Goal: Information Seeking & Learning: Learn about a topic

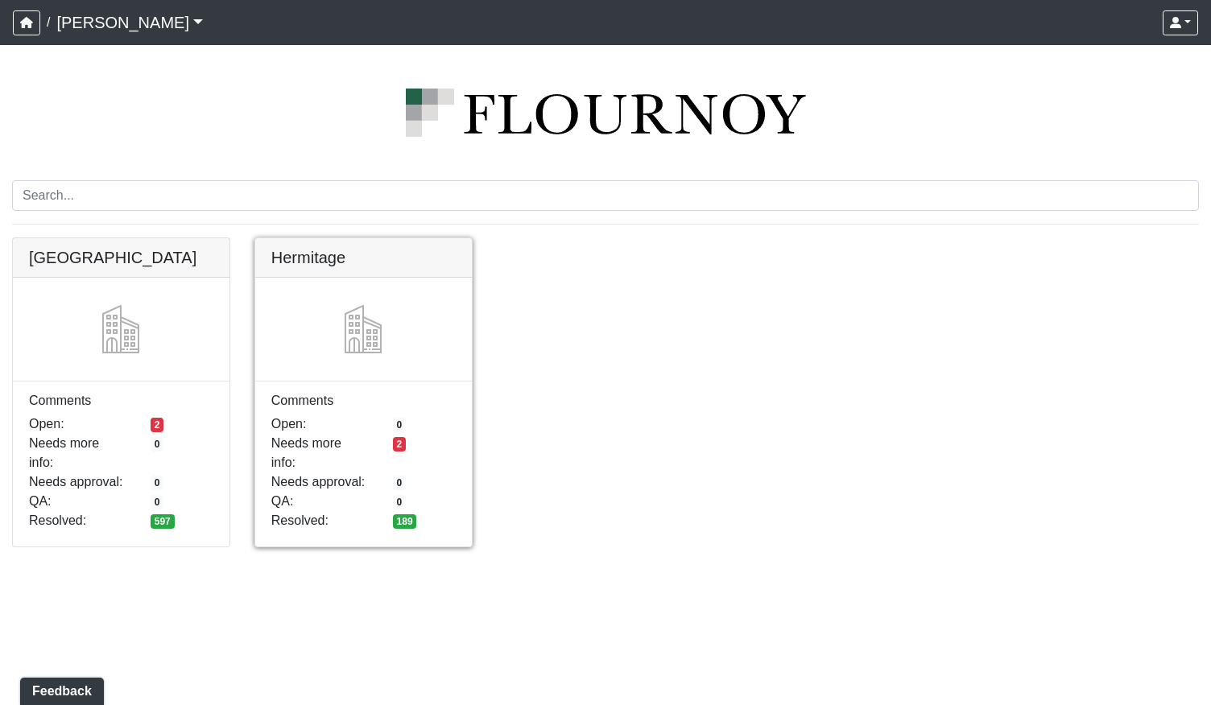
click at [407, 238] on link at bounding box center [363, 238] width 217 height 0
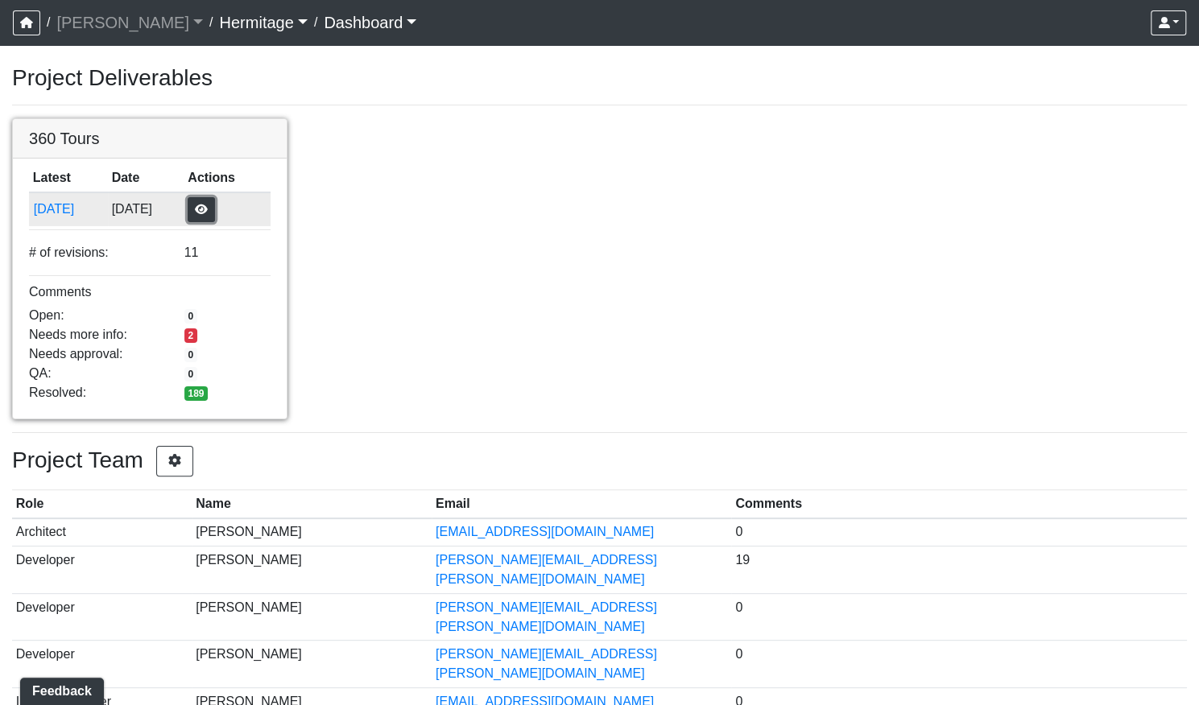
click at [208, 209] on button "button" at bounding box center [201, 209] width 27 height 25
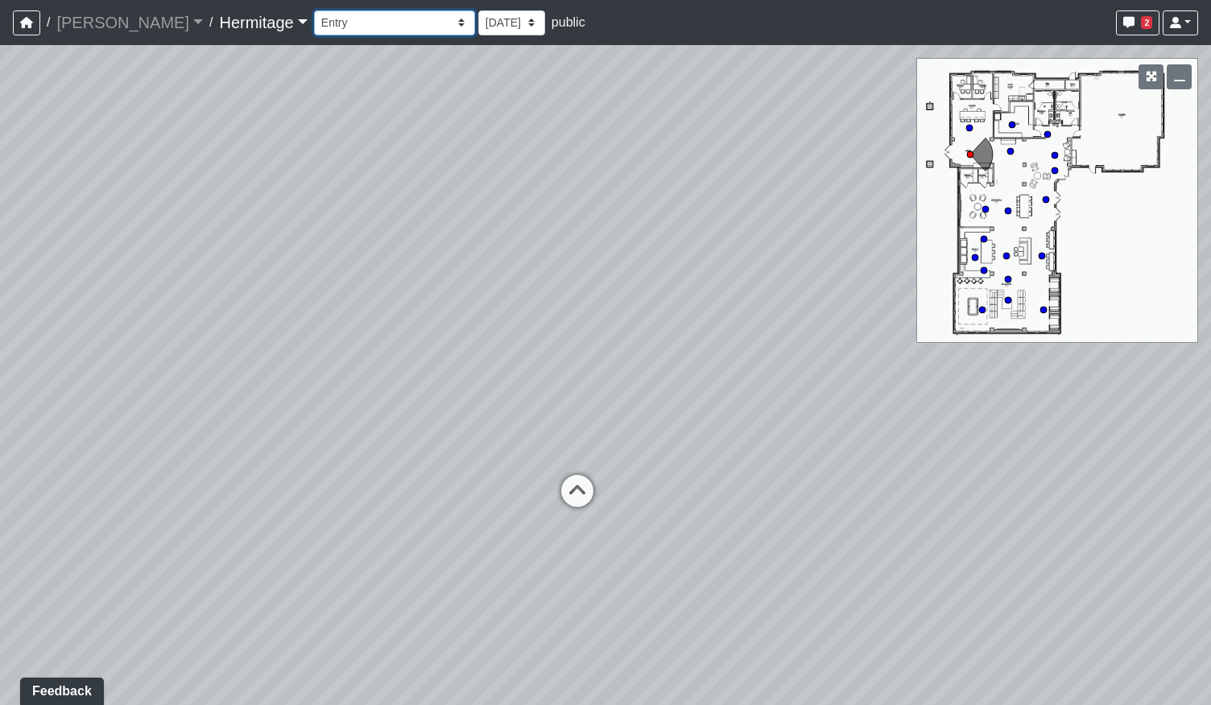
click at [381, 23] on select "Booth Seating Fireplace Pool Table Community Table Hallway Pool Courtyard Entry…" at bounding box center [394, 22] width 161 height 25
click at [314, 10] on select "Booth Seating Fireplace Pool Table Community Table Hallway Pool Courtyard Entry…" at bounding box center [394, 22] width 161 height 25
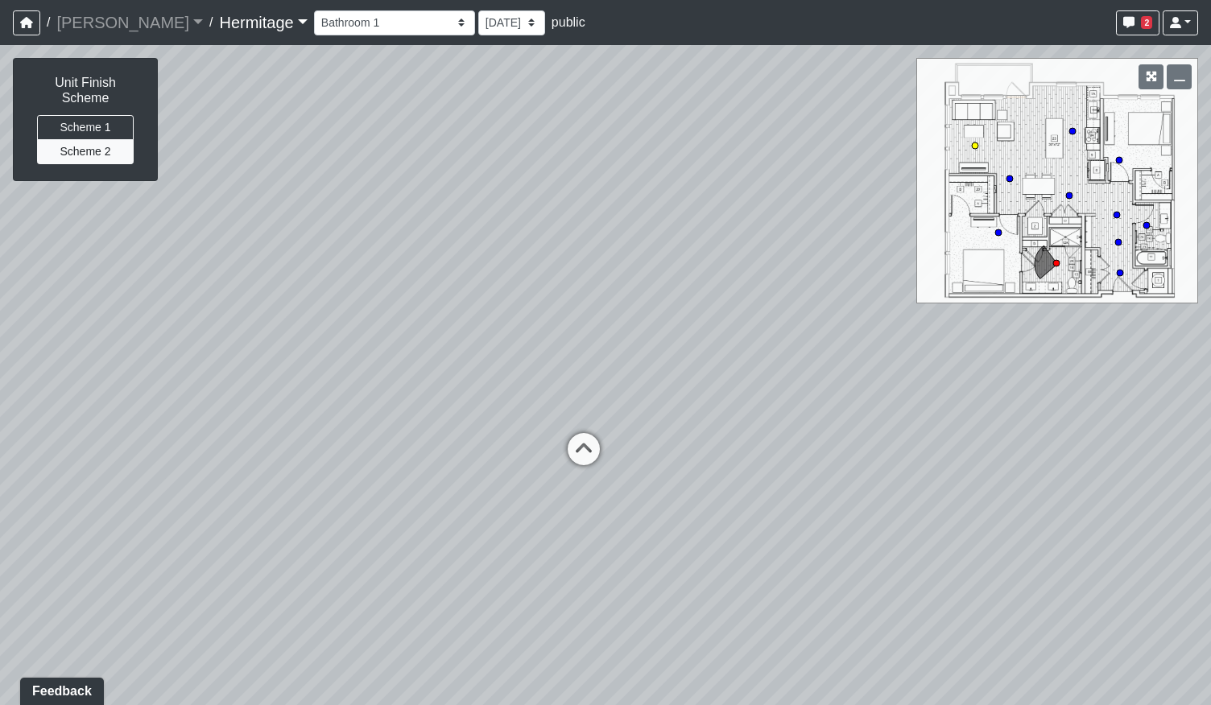
click at [977, 146] on circle at bounding box center [975, 146] width 6 height 6
select select "bu3nZNopTLP8rKF5QbFbMe"
drag, startPoint x: 590, startPoint y: 513, endPoint x: 589, endPoint y: 461, distance: 51.5
click at [589, 461] on div "Loading... Leasing Desk Loading... Hallway Loading... Bedroom 1 Loading... Kitc…" at bounding box center [605, 375] width 1211 height 660
click at [94, 115] on button "Scheme 1" at bounding box center [85, 127] width 97 height 25
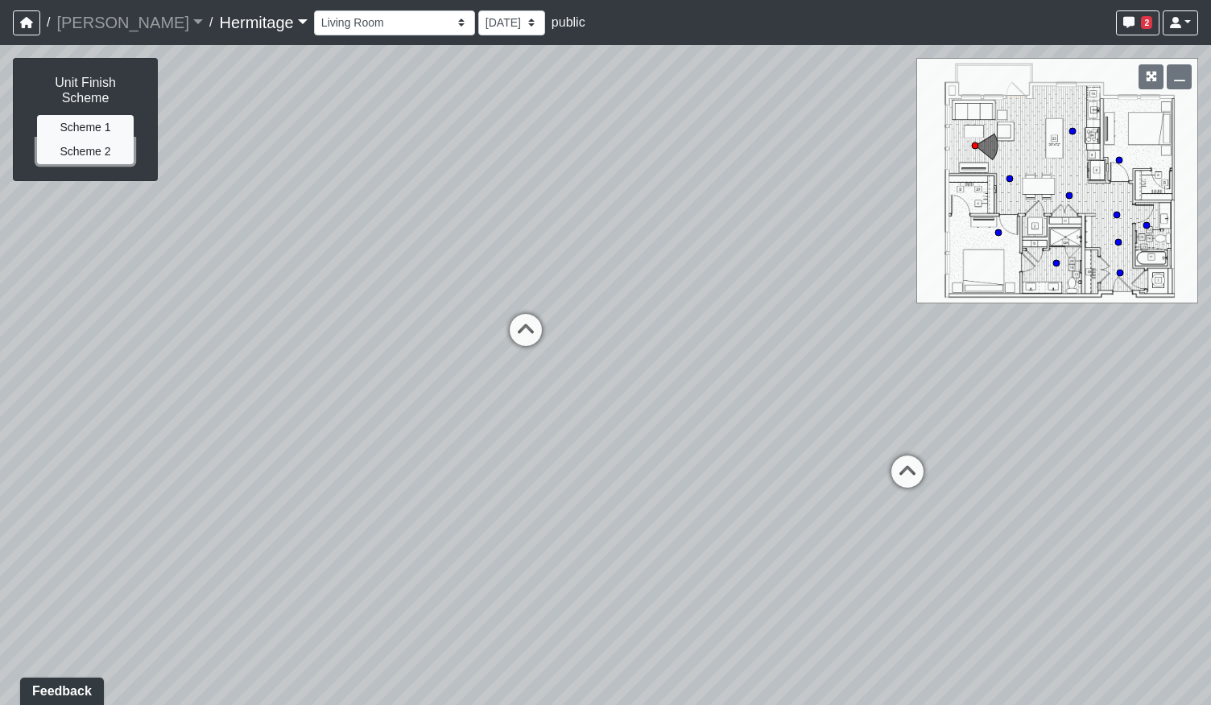
click at [90, 139] on button "Scheme 2" at bounding box center [85, 151] width 97 height 25
click at [93, 115] on button "Scheme 1" at bounding box center [85, 127] width 97 height 25
click at [94, 143] on button "Scheme 2" at bounding box center [85, 151] width 97 height 25
click at [91, 116] on button "Scheme 1" at bounding box center [85, 127] width 97 height 25
click at [92, 139] on button "Scheme 2" at bounding box center [85, 151] width 97 height 25
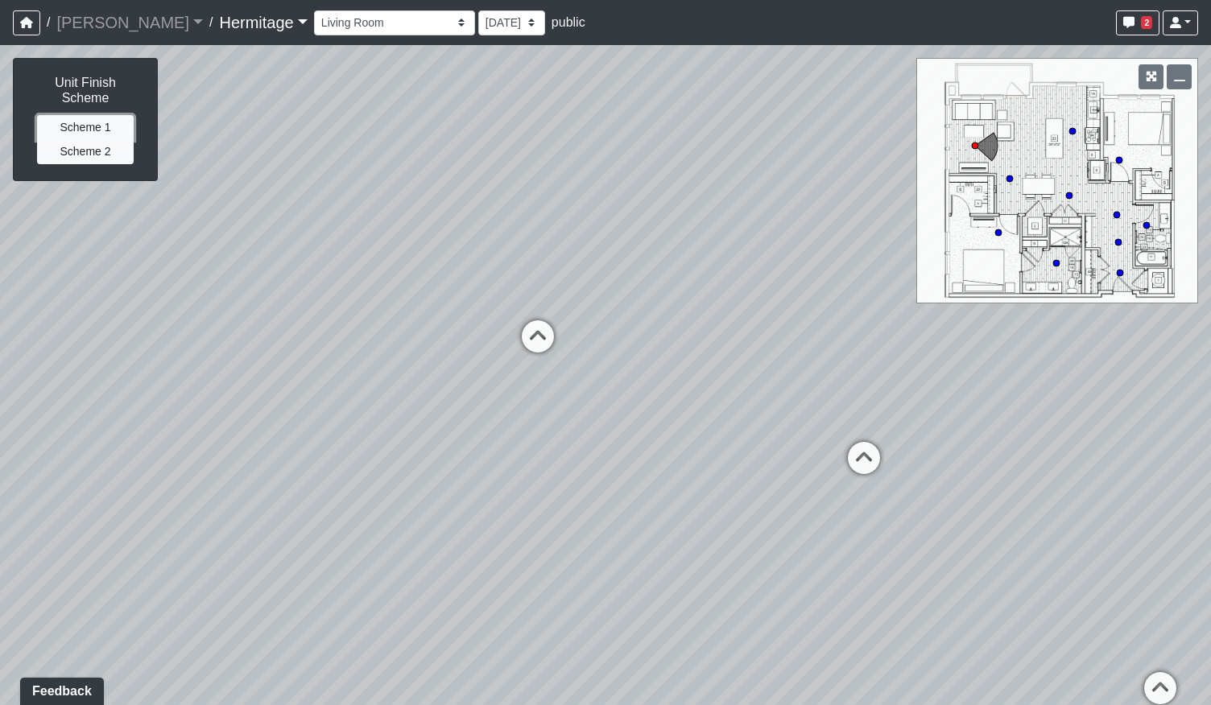
click at [97, 115] on button "Scheme 1" at bounding box center [85, 127] width 97 height 25
click at [99, 143] on button "Scheme 2" at bounding box center [85, 151] width 97 height 25
click at [95, 115] on button "Scheme 1" at bounding box center [85, 127] width 97 height 25
drag, startPoint x: 356, startPoint y: 371, endPoint x: 327, endPoint y: 365, distance: 29.7
click at [327, 365] on div "Loading... Leasing Desk Loading... Hallway Loading... Bedroom 1 Loading... Kitc…" at bounding box center [605, 375] width 1211 height 660
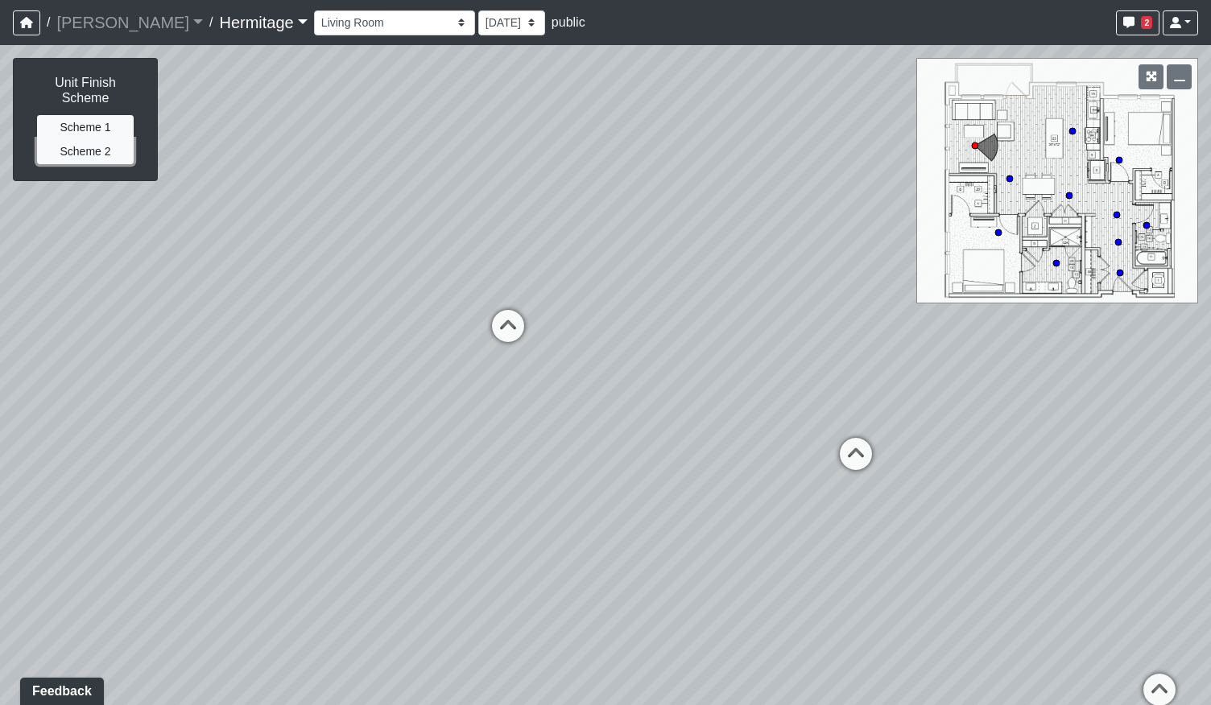
click at [108, 139] on button "Scheme 2" at bounding box center [85, 151] width 97 height 25
